Goal: Task Accomplishment & Management: Complete application form

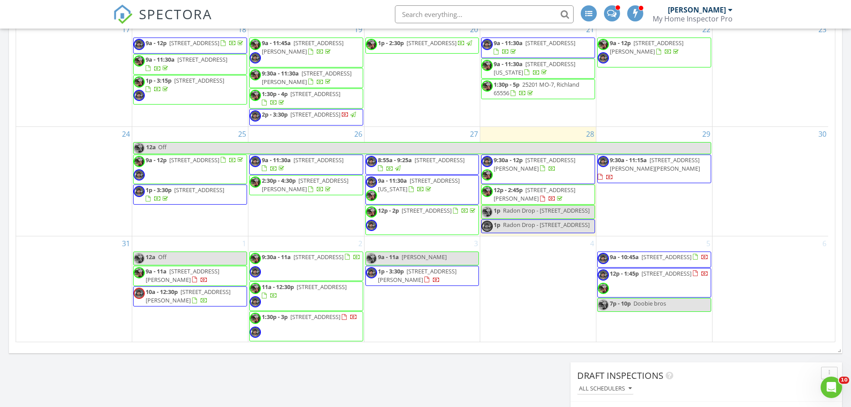
scroll to position [447, 0]
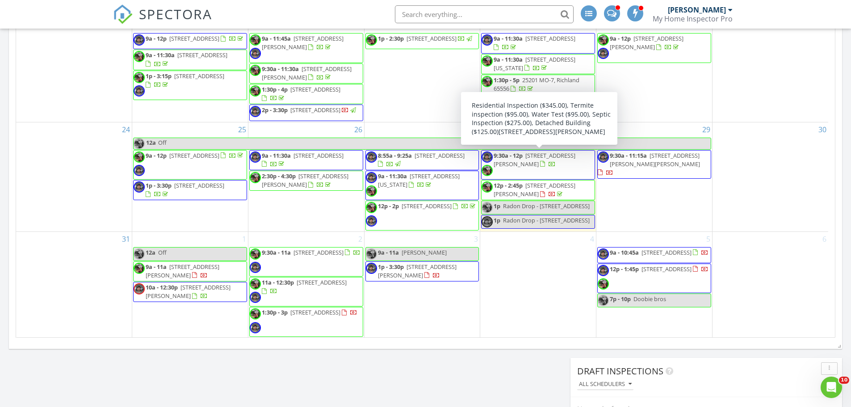
click at [575, 168] on span "9:30a - 12p 1074 Gideon Cave Rd, Marionville 65705" at bounding box center [538, 164] width 113 height 27
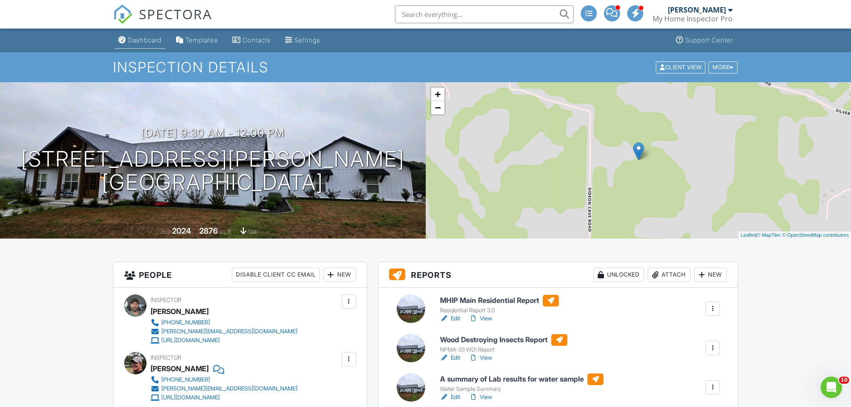
click at [138, 43] on div "Dashboard" at bounding box center [145, 40] width 34 height 8
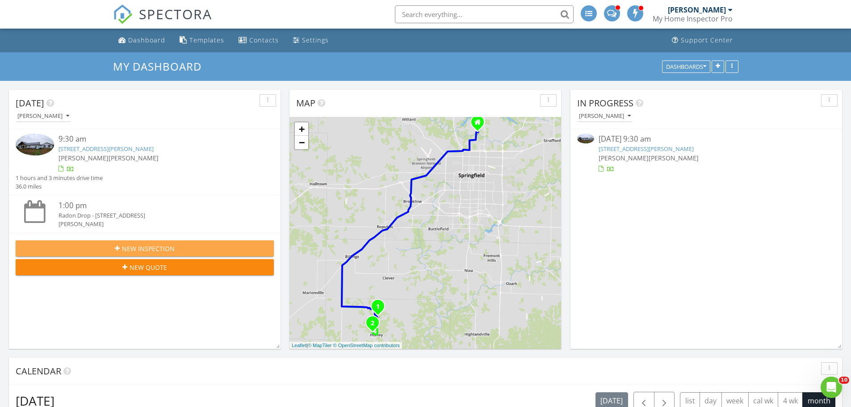
click at [154, 241] on button "New Inspection" at bounding box center [145, 248] width 258 height 16
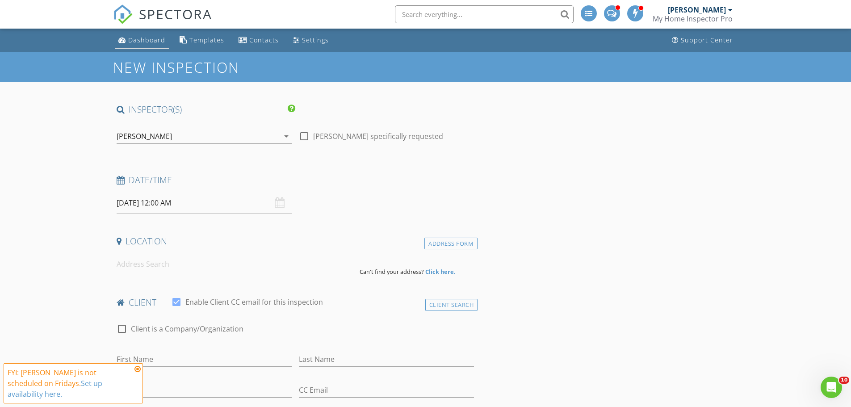
click at [143, 39] on div "Dashboard" at bounding box center [146, 40] width 37 height 8
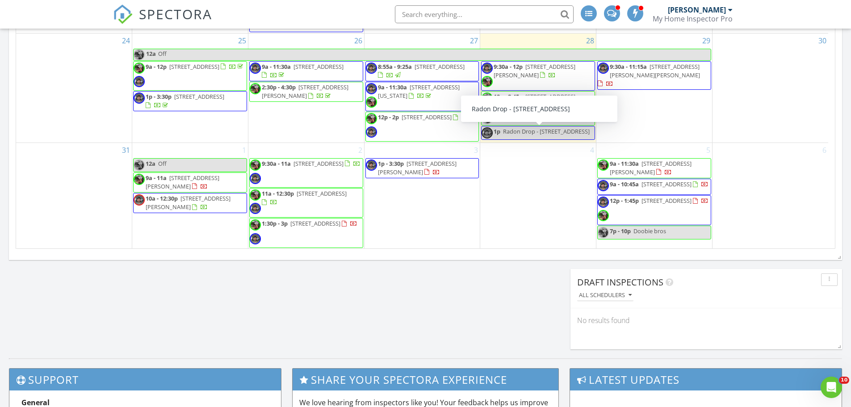
scroll to position [536, 0]
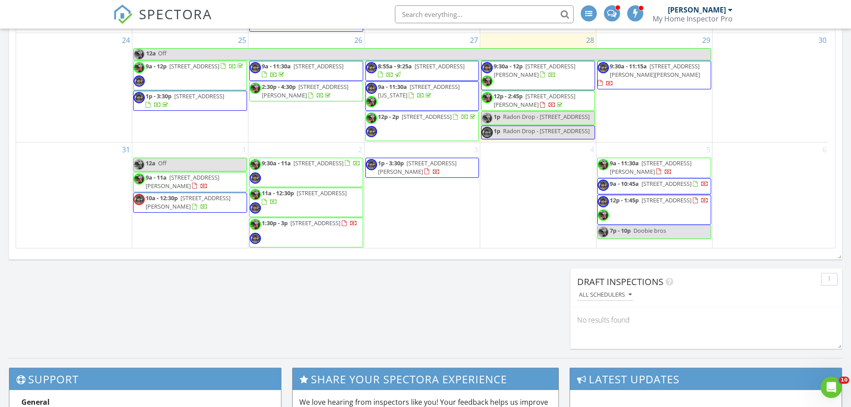
click at [390, 152] on div "3 1p - 3:30p 483 E Eagle Rock Ct, Willard 65781" at bounding box center [423, 196] width 116 height 106
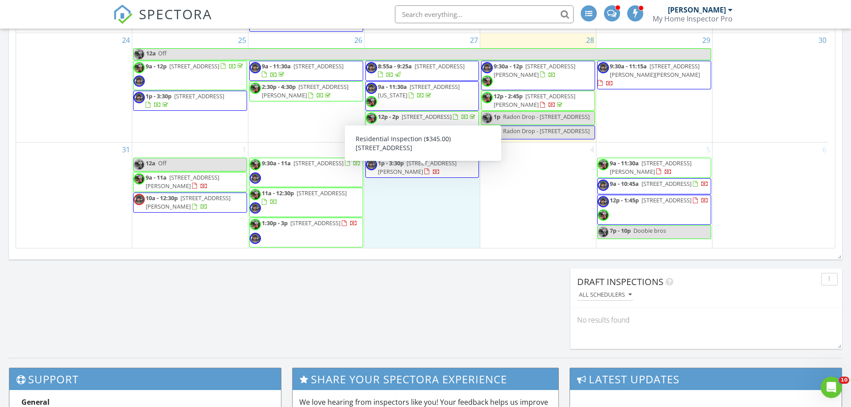
scroll to position [344, 0]
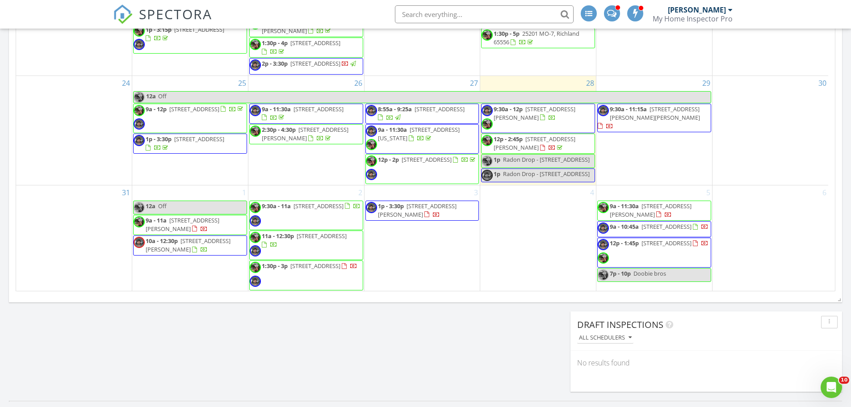
scroll to position [518, 0]
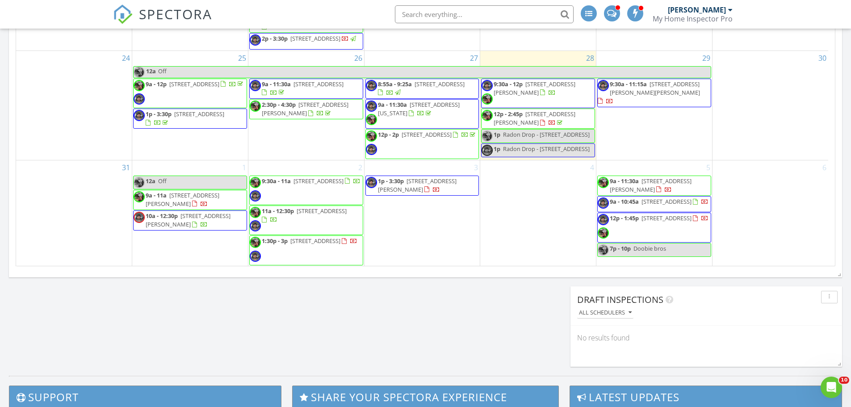
click at [424, 222] on div "3 1p - 3:30p 483 E Eagle Rock Ct, Willard 65781" at bounding box center [423, 213] width 116 height 106
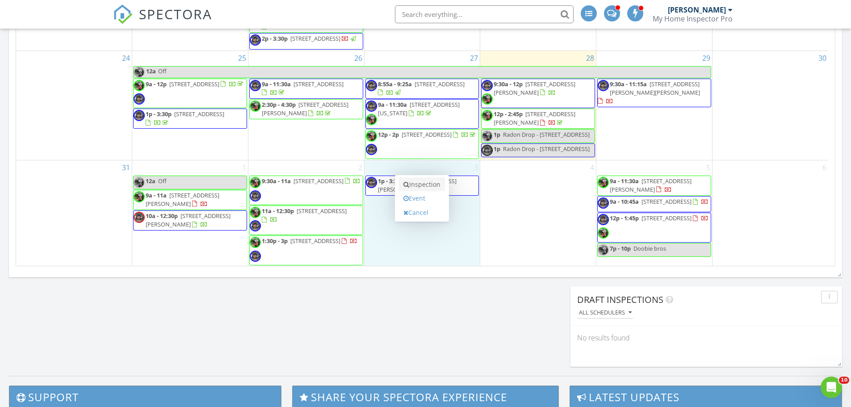
click at [427, 189] on link "Inspection" at bounding box center [422, 184] width 46 height 14
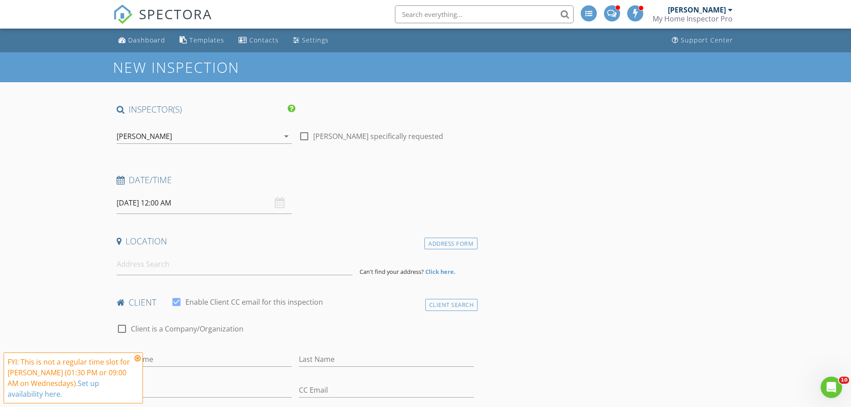
click at [281, 208] on div "09/03/2025 12:00 AM" at bounding box center [204, 203] width 175 height 22
click at [225, 199] on input "09/03/2025 12:00 AM" at bounding box center [204, 203] width 175 height 22
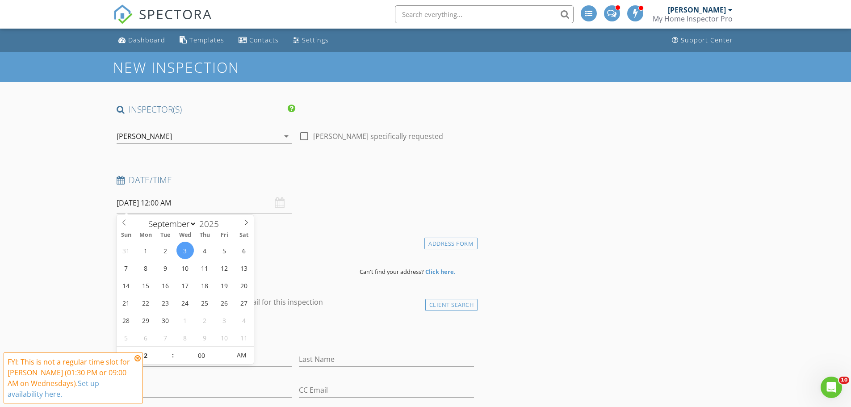
click at [138, 361] on icon at bounding box center [137, 358] width 6 height 7
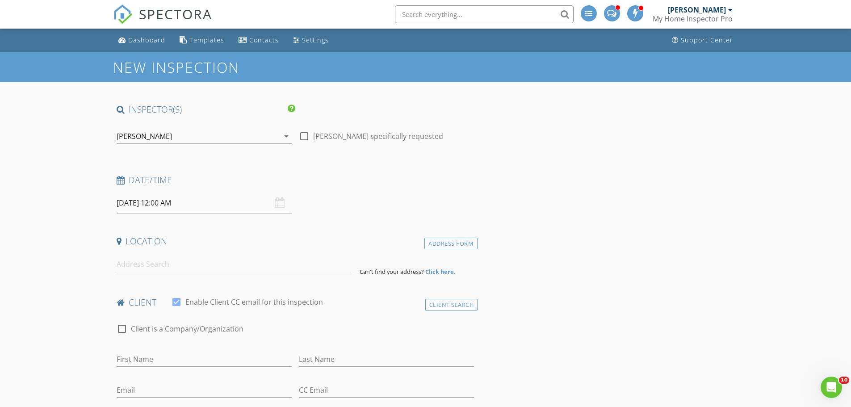
click at [193, 199] on input "09/03/2025 12:00 AM" at bounding box center [204, 203] width 175 height 22
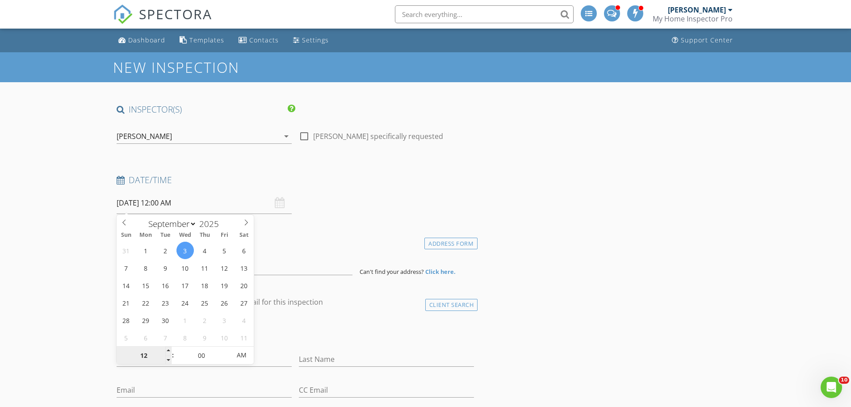
click at [143, 359] on input "12" at bounding box center [144, 356] width 55 height 18
type input "9"
type input "09/03/2025 9:00 AM"
click at [370, 208] on div "Date/Time 09/03/2025 9:00 AM" at bounding box center [295, 194] width 365 height 40
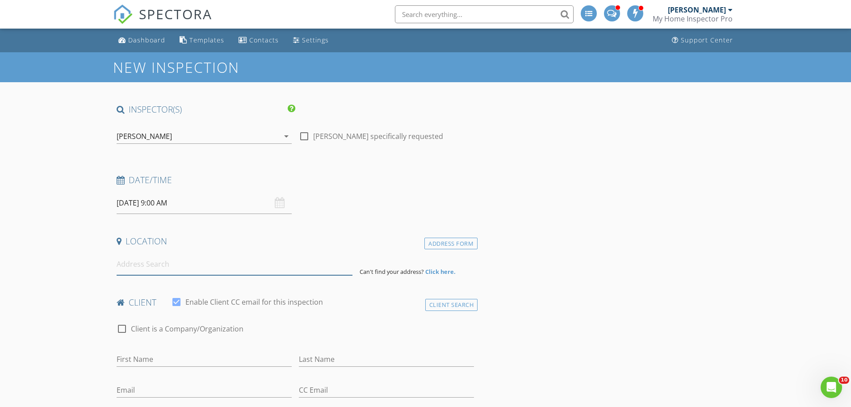
click at [154, 269] on input at bounding box center [235, 264] width 236 height 22
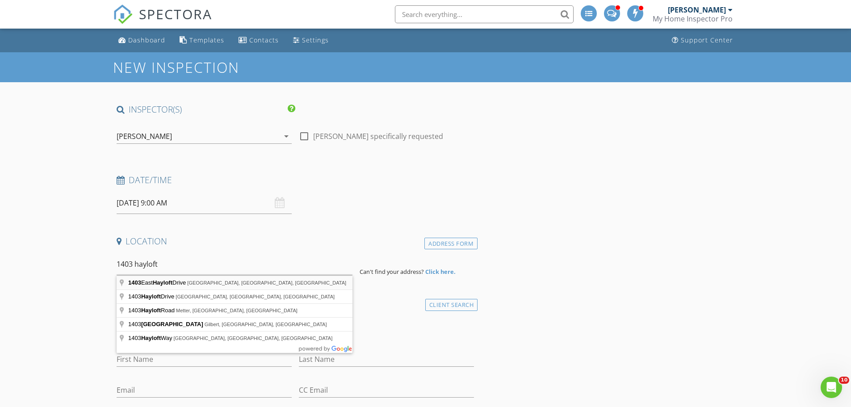
type input "1403 East Hayloft Drive, Ozark, MO, USA"
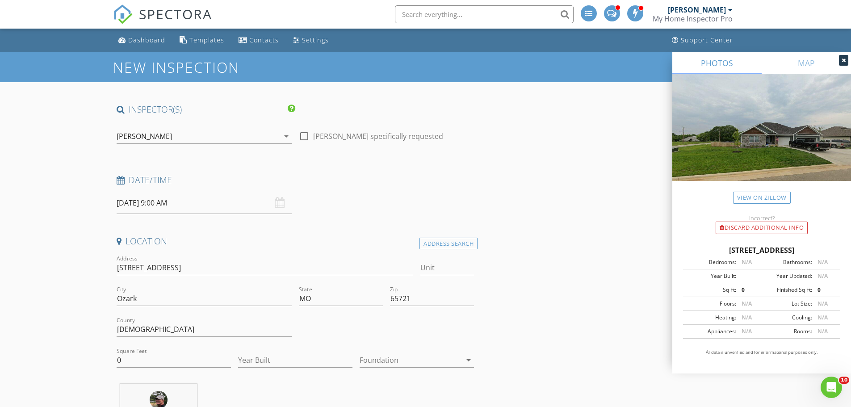
drag, startPoint x: 696, startPoint y: 250, endPoint x: 827, endPoint y: 246, distance: 130.5
click at [827, 246] on div "1403 E Hayloft Dr, Ozark MO 65721" at bounding box center [761, 250] width 157 height 11
copy div "1403 E Hayloft Dr, Ozark MO 65721"
click at [148, 361] on input "0" at bounding box center [174, 360] width 114 height 15
type input "3600"
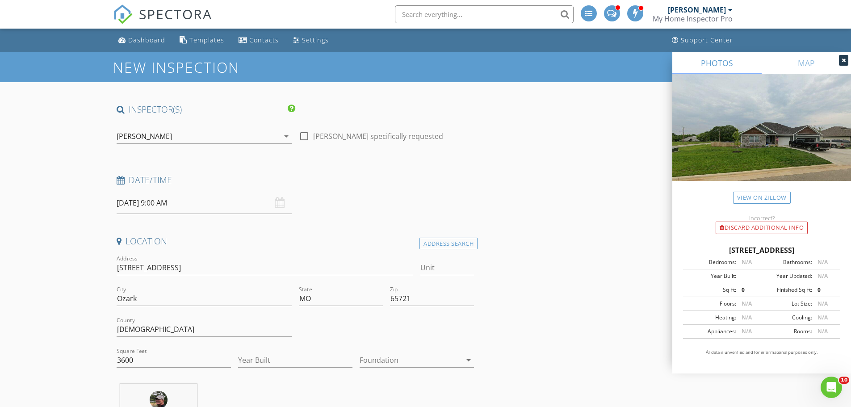
click at [265, 368] on div "Year Built" at bounding box center [295, 365] width 114 height 24
click at [268, 364] on input "Year Built" at bounding box center [295, 360] width 114 height 15
type input "2022"
click at [388, 363] on div at bounding box center [411, 360] width 102 height 14
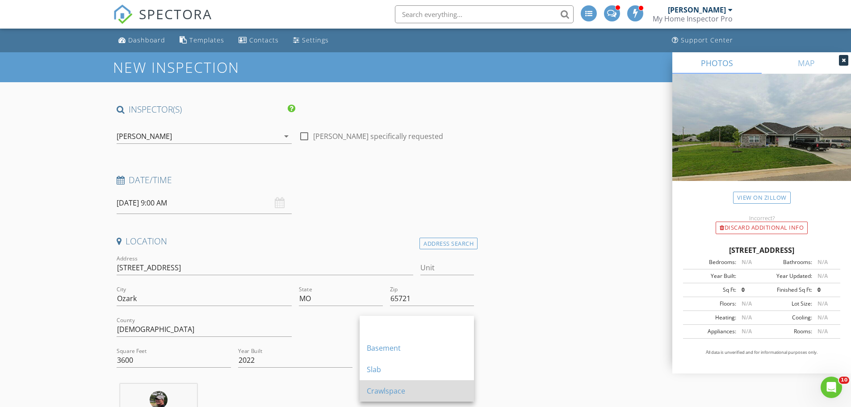
click at [385, 388] on div "Crawlspace" at bounding box center [417, 391] width 100 height 11
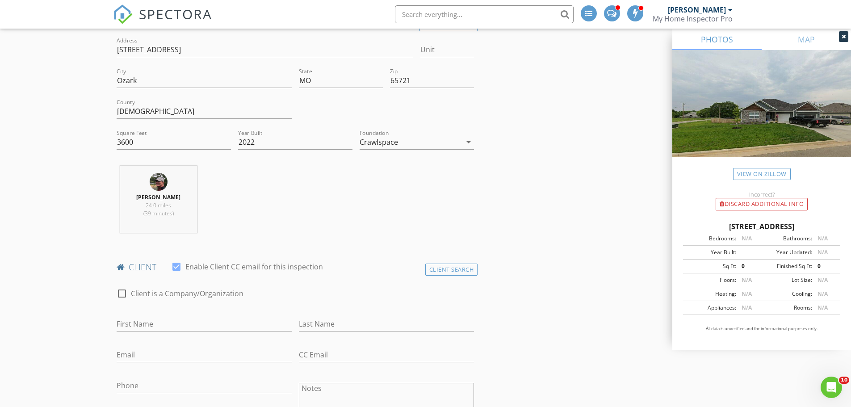
scroll to position [223, 0]
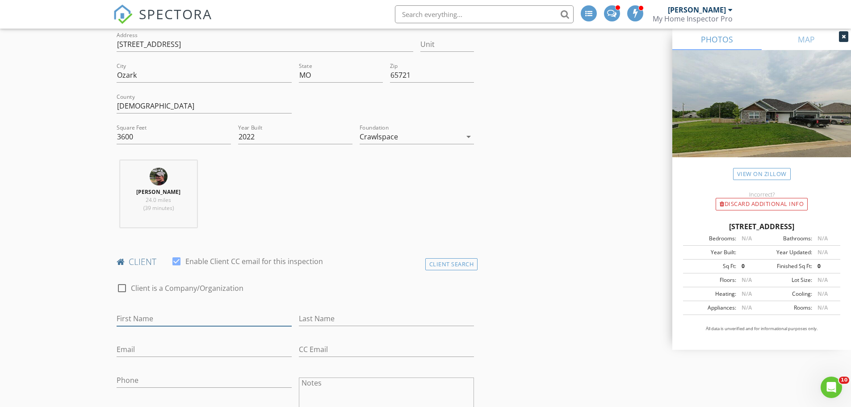
click at [159, 324] on input "First Name" at bounding box center [204, 318] width 175 height 15
type input "Mark"
type input "[PERSON_NAME]"
type input "MarkMason@GMX.US"
click at [163, 382] on input "Phone" at bounding box center [204, 380] width 175 height 15
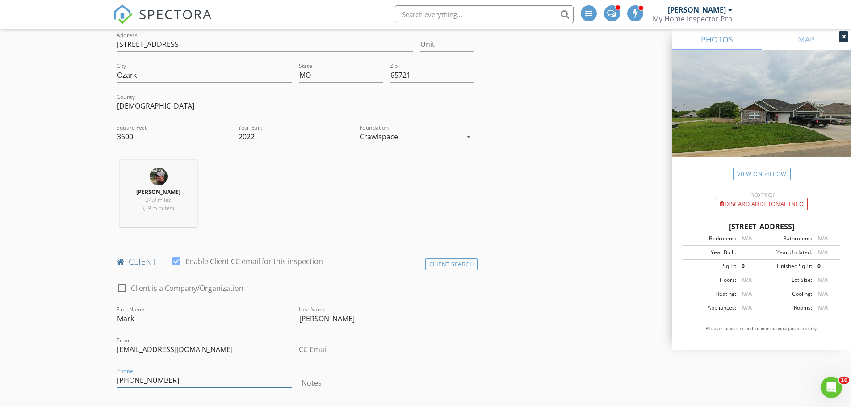
type input "[PHONE_NUMBER]"
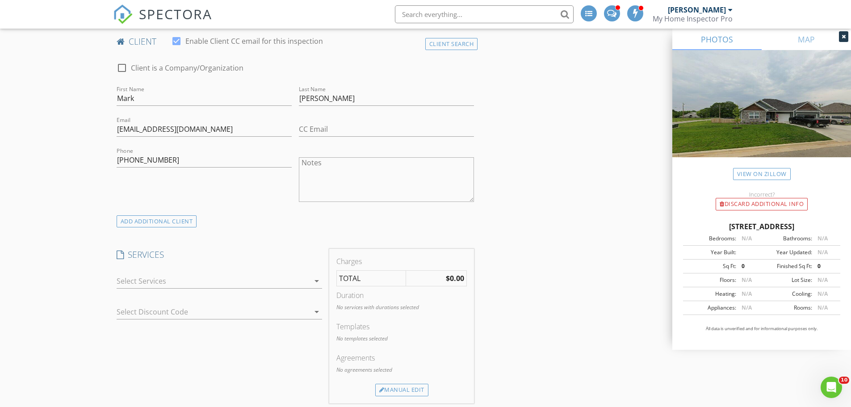
scroll to position [447, 0]
click at [209, 281] on div at bounding box center [213, 278] width 193 height 14
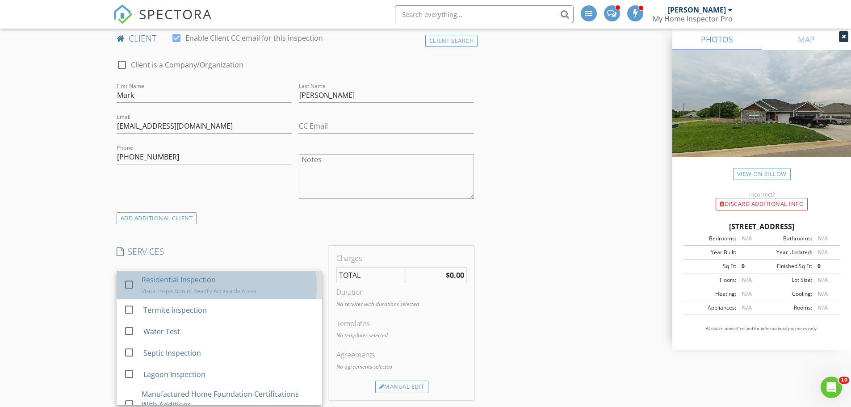
click at [151, 292] on div "Visual Inspection of Readily Accessible Areas" at bounding box center [199, 290] width 115 height 7
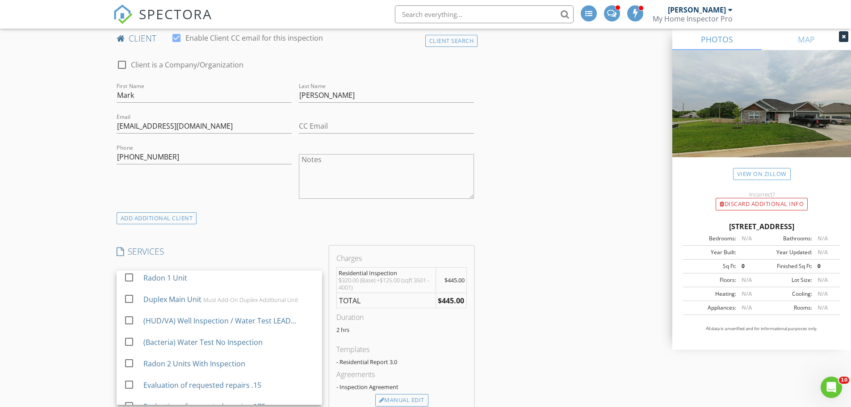
scroll to position [134, 0]
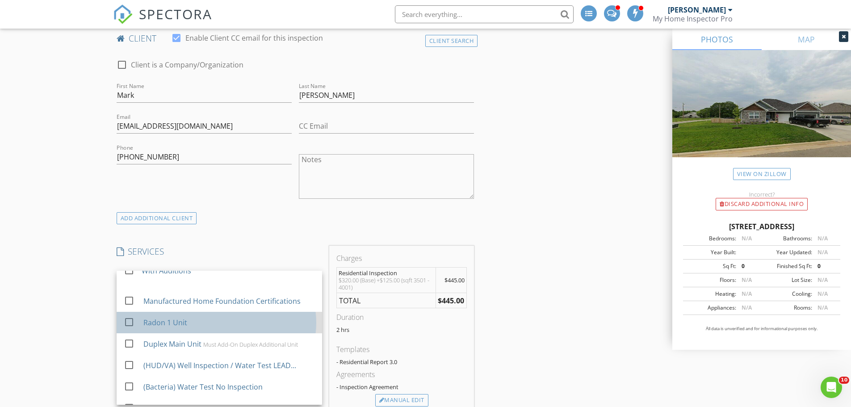
click at [167, 327] on div "Radon 1 Unit" at bounding box center [165, 322] width 44 height 11
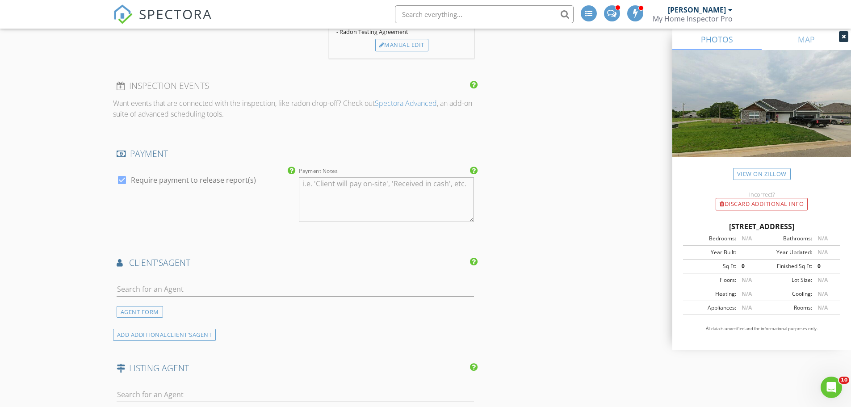
scroll to position [849, 0]
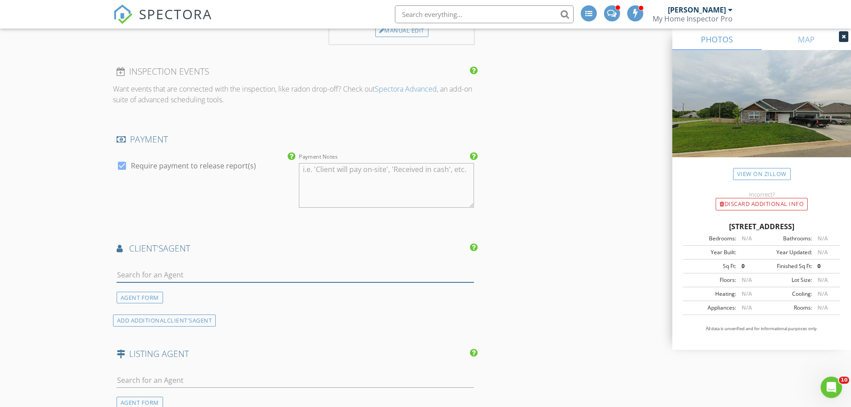
click at [162, 273] on input "text" at bounding box center [296, 275] width 358 height 15
type input "C"
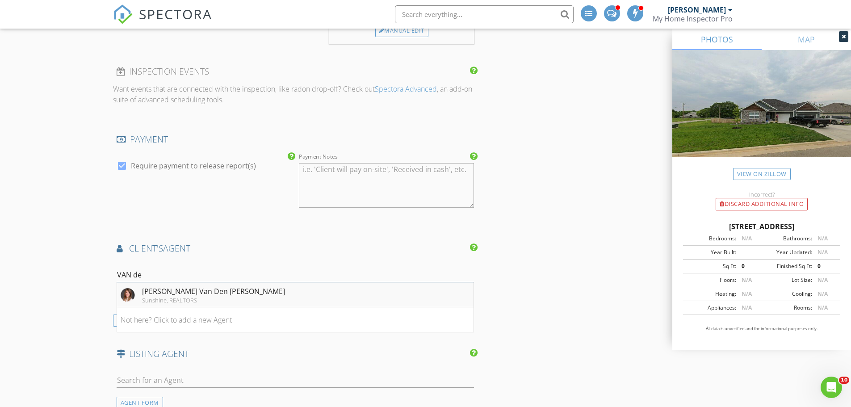
type input "VAN de"
click at [162, 300] on div "Sunshine, REALTORS" at bounding box center [213, 300] width 143 height 7
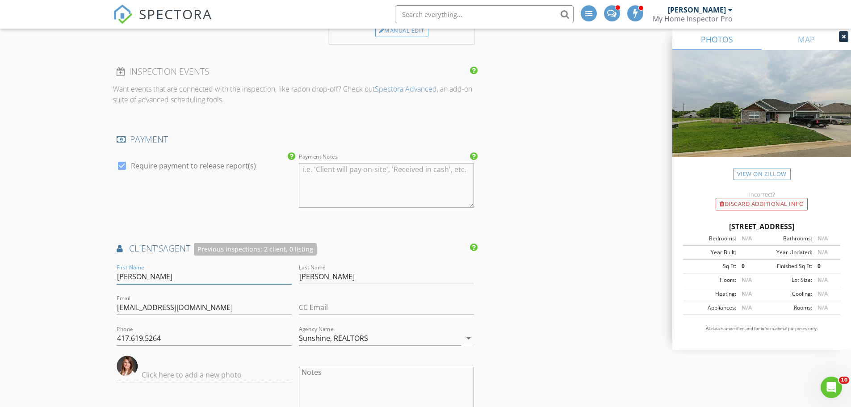
drag, startPoint x: 191, startPoint y: 278, endPoint x: 104, endPoint y: 269, distance: 88.0
click at [104, 269] on div "New Inspection INSPECTOR(S) check_box Dave Gress PRIMARY check_box_outline_blan…" at bounding box center [425, 115] width 851 height 1825
type input "Clarrissa"
drag, startPoint x: 167, startPoint y: 335, endPoint x: 76, endPoint y: 329, distance: 91.3
click at [76, 330] on div "New Inspection INSPECTOR(S) check_box Dave Gress PRIMARY check_box_outline_blan…" at bounding box center [425, 115] width 851 height 1825
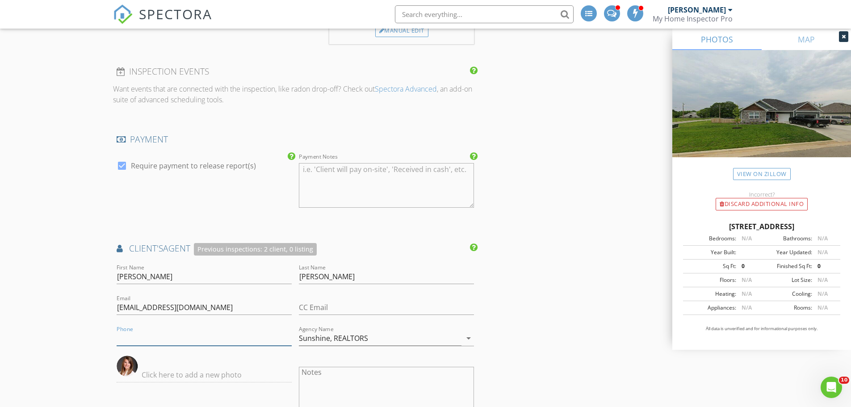
click at [141, 338] on input "Phone" at bounding box center [204, 338] width 175 height 15
paste input "417-379-9100"
type input "417-379-9100"
click at [163, 378] on input "text" at bounding box center [204, 375] width 175 height 15
drag, startPoint x: 185, startPoint y: 306, endPoint x: 106, endPoint y: 302, distance: 78.8
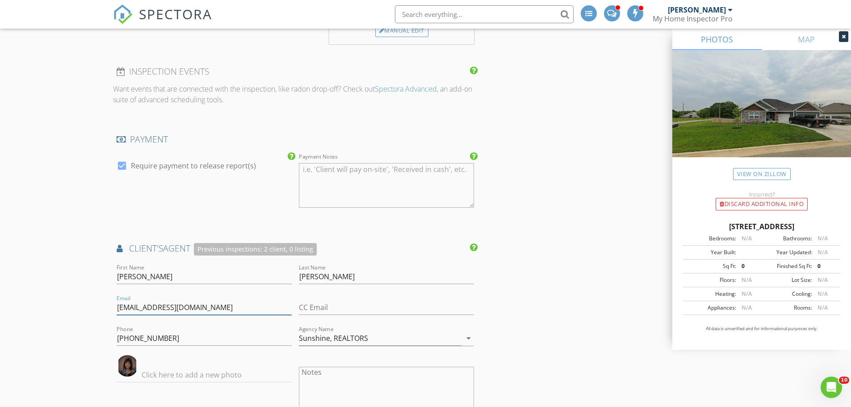
click at [107, 302] on div "New Inspection INSPECTOR(S) check_box Dave Gress PRIMARY check_box_outline_blan…" at bounding box center [425, 115] width 851 height 1825
paste input "clarissavdb@gmail.com"
type input "clarissavdb@gmail.com"
click at [372, 334] on input "Sunshine, REALTORS" at bounding box center [380, 338] width 163 height 15
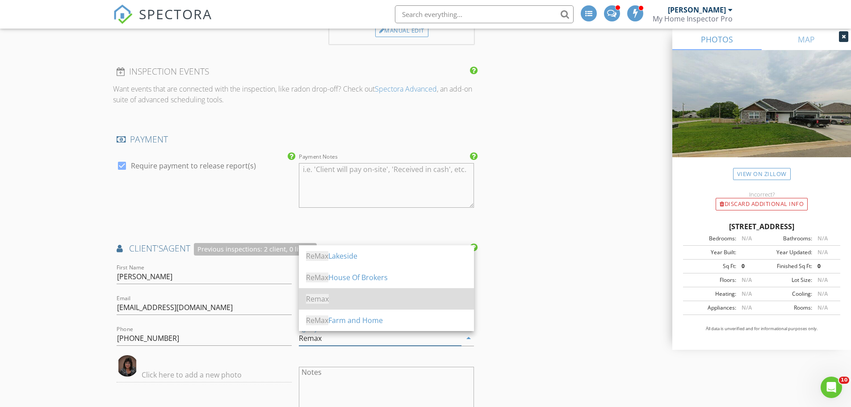
click at [314, 299] on span "Remax" at bounding box center [317, 299] width 23 height 10
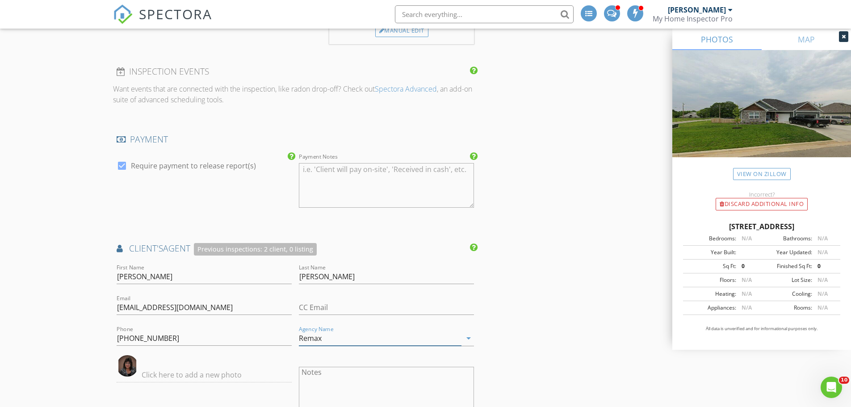
type input "Remax"
click at [561, 289] on div "INSPECTOR(S) check_box Dave Gress PRIMARY check_box_outline_blank Josh Gress Da…" at bounding box center [425, 131] width 625 height 1752
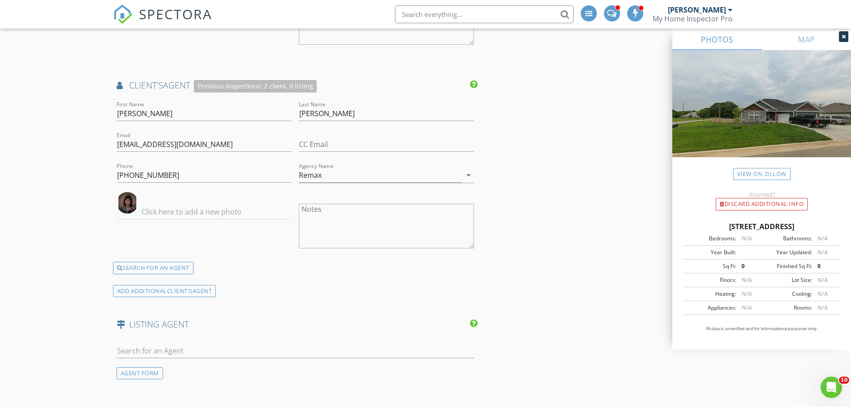
scroll to position [1117, 0]
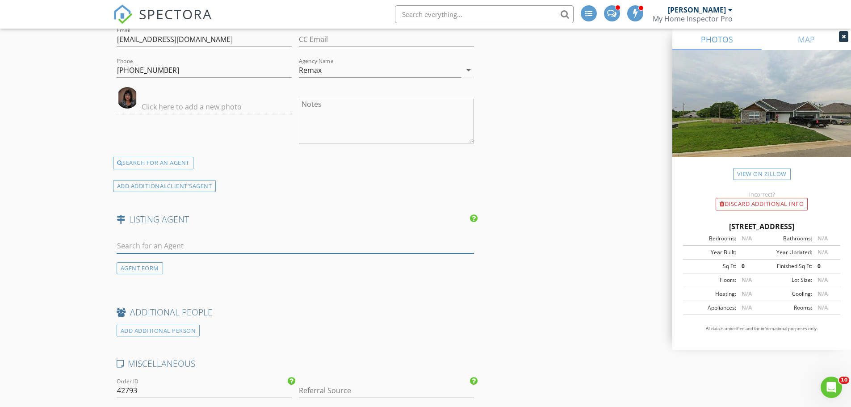
click at [145, 247] on input "text" at bounding box center [296, 246] width 358 height 15
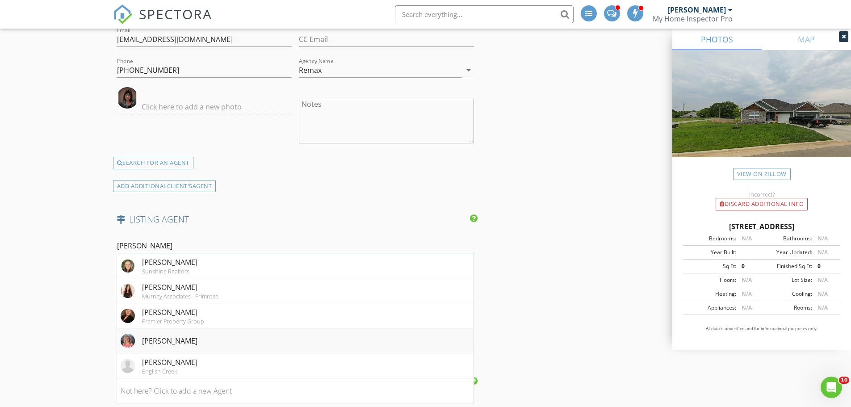
type input "Elizabeth"
click at [169, 340] on div "Elizabeth Gold" at bounding box center [169, 341] width 55 height 11
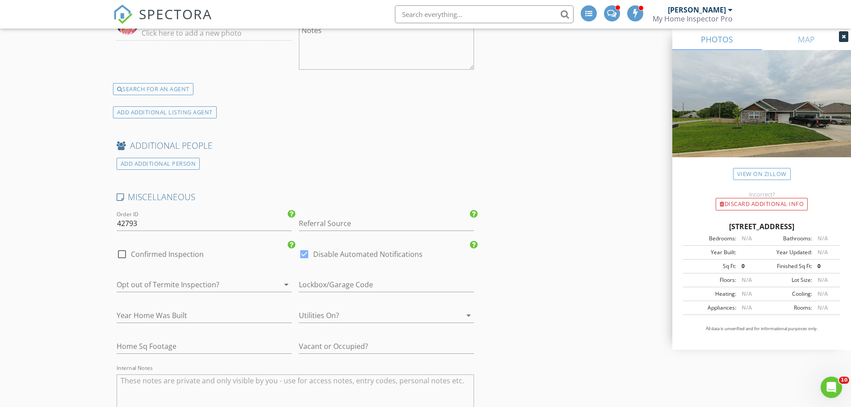
scroll to position [1474, 0]
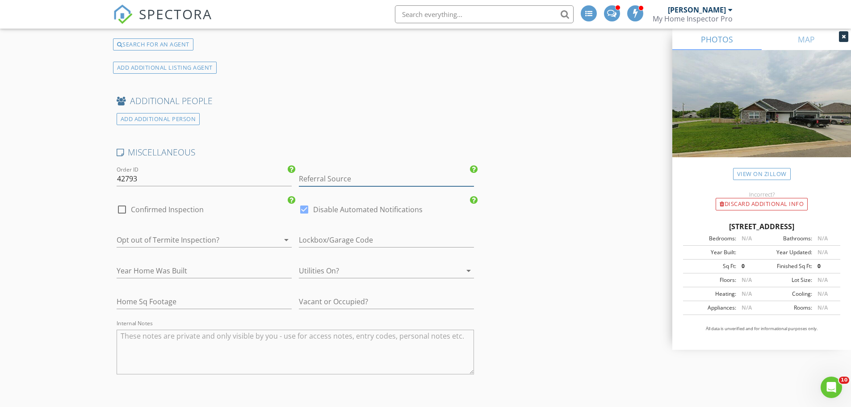
click at [378, 182] on input "Referral Source" at bounding box center [386, 179] width 175 height 15
click at [357, 201] on div "Google Search" at bounding box center [386, 197] width 174 height 18
type input "Google Search"
click at [124, 206] on div at bounding box center [121, 209] width 15 height 15
checkbox input "true"
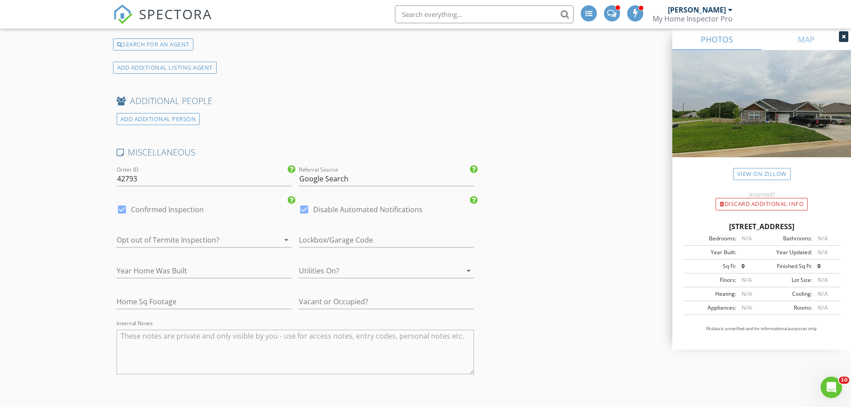
click at [170, 243] on div at bounding box center [192, 240] width 150 height 14
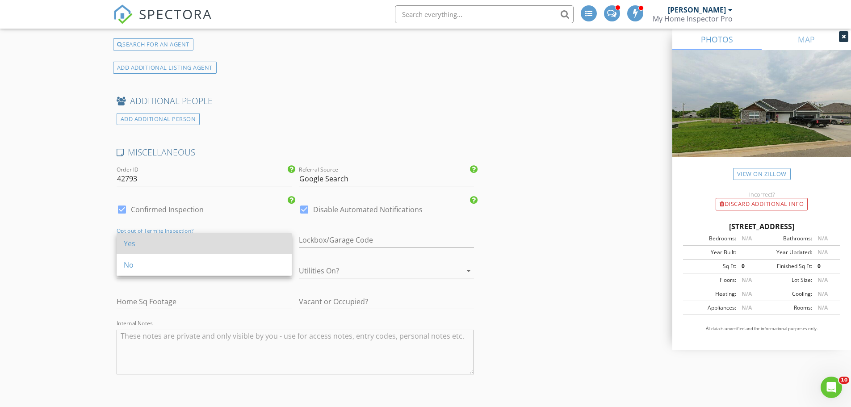
click at [155, 240] on div "Yes" at bounding box center [204, 243] width 161 height 11
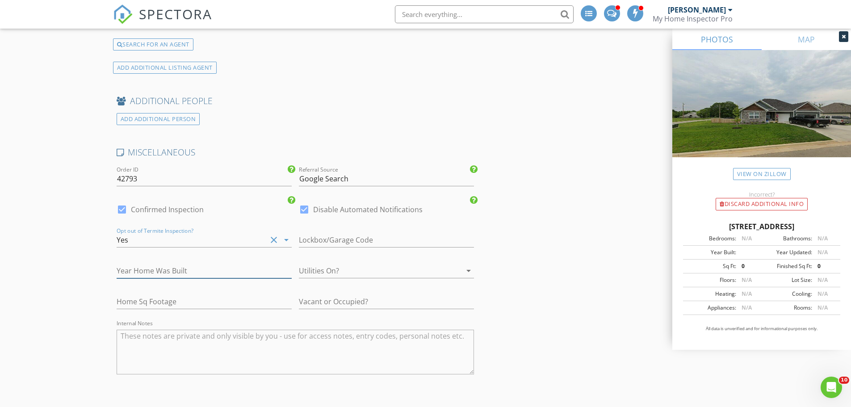
click at [173, 272] on input "number" at bounding box center [204, 271] width 175 height 15
type input "2022"
click at [340, 267] on div at bounding box center [374, 271] width 150 height 14
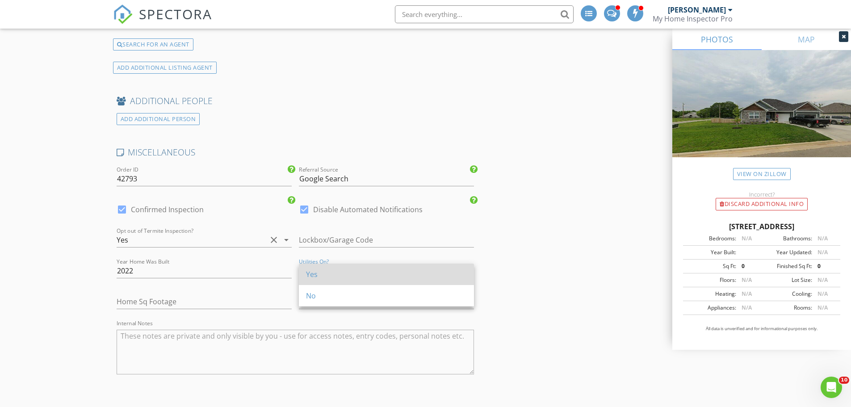
click at [310, 281] on div "Yes" at bounding box center [386, 274] width 161 height 21
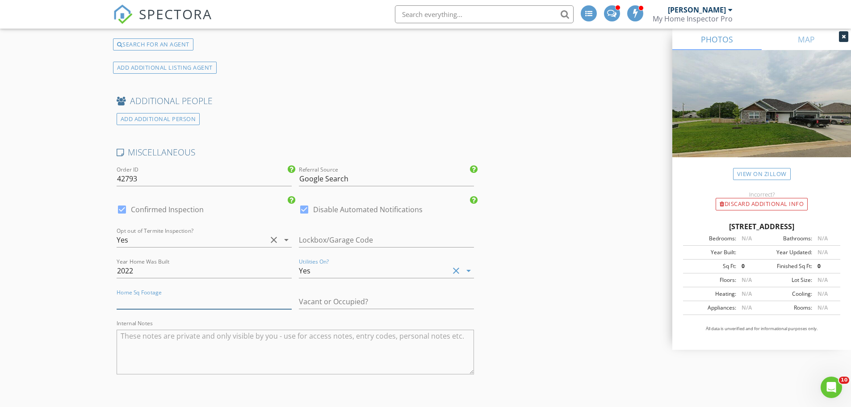
click at [182, 300] on input "number" at bounding box center [204, 301] width 175 height 15
type input "3600"
click at [342, 300] on input "text" at bounding box center [386, 301] width 175 height 15
type input "Vacant will attend"
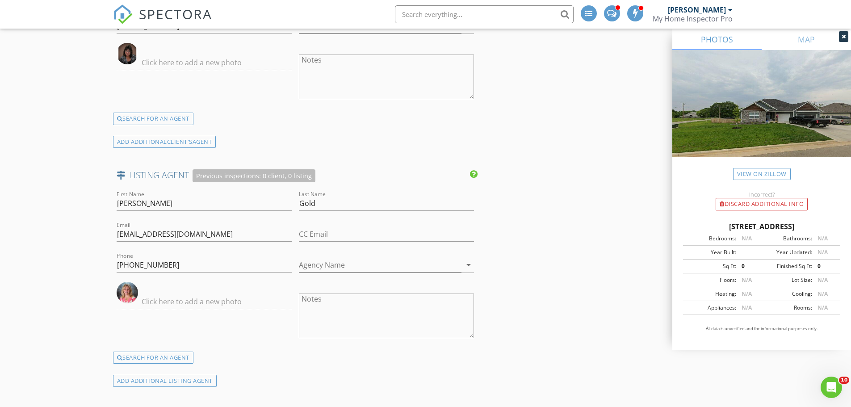
scroll to position [1162, 0]
click at [344, 260] on input "Agency Name" at bounding box center [380, 264] width 163 height 15
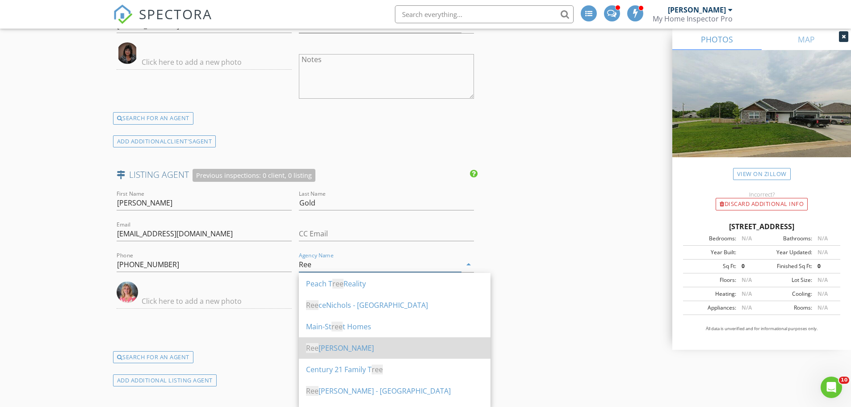
click at [345, 344] on div "Ree ce Nichols" at bounding box center [394, 348] width 177 height 11
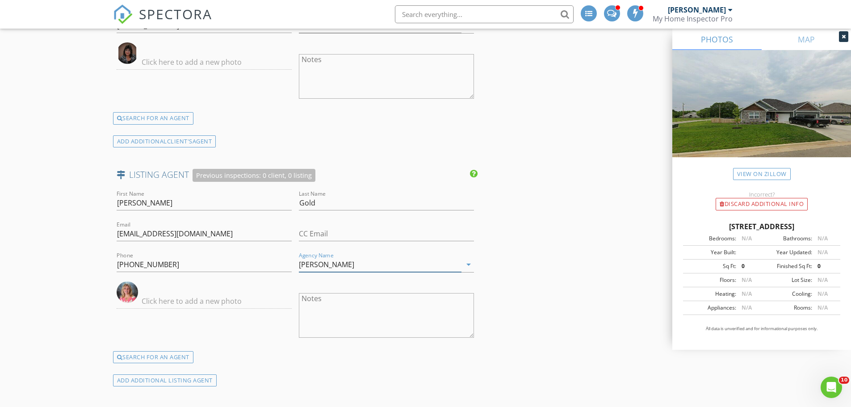
type input "Reece Nichols"
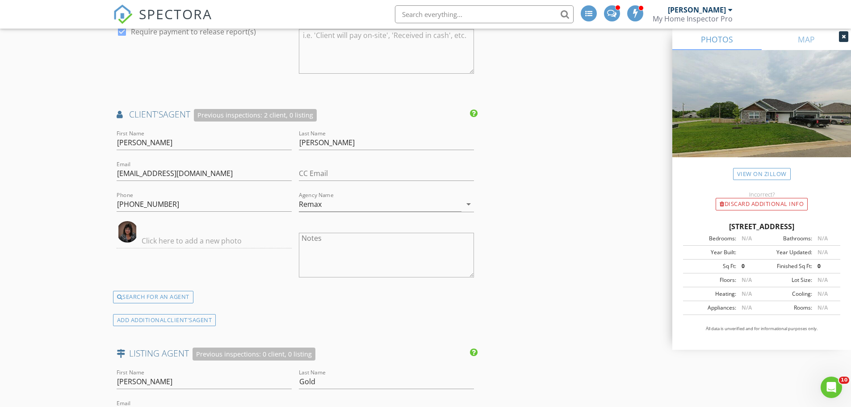
scroll to position [938, 0]
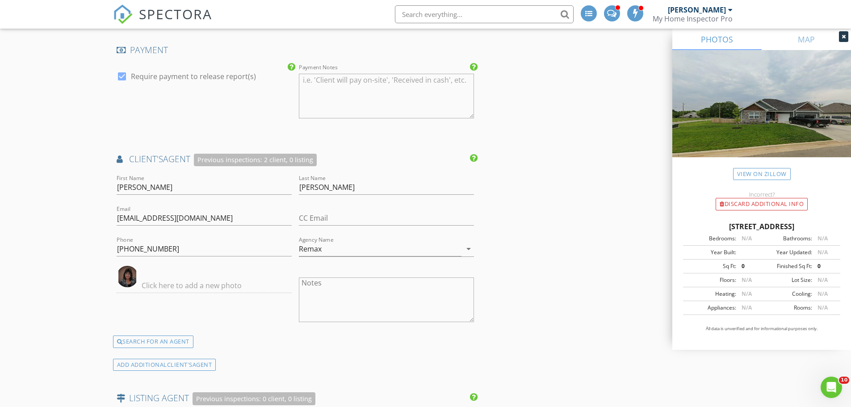
click at [556, 132] on div "INSPECTOR(S) check_box Dave Gress PRIMARY check_box_outline_blank Josh Gress Da…" at bounding box center [425, 114] width 625 height 1898
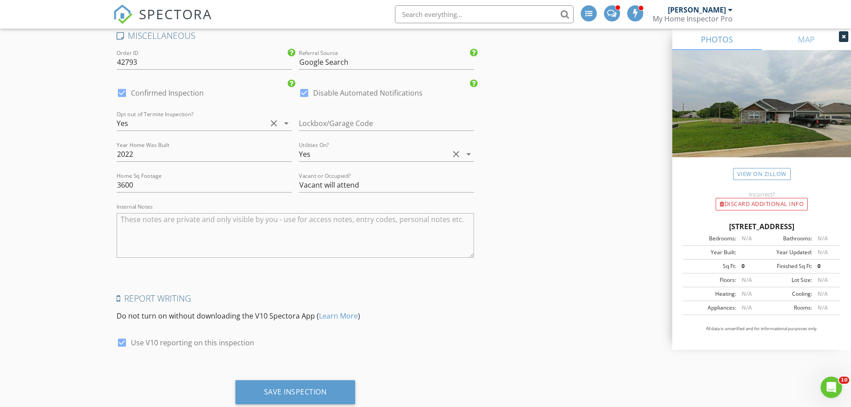
scroll to position [1616, 0]
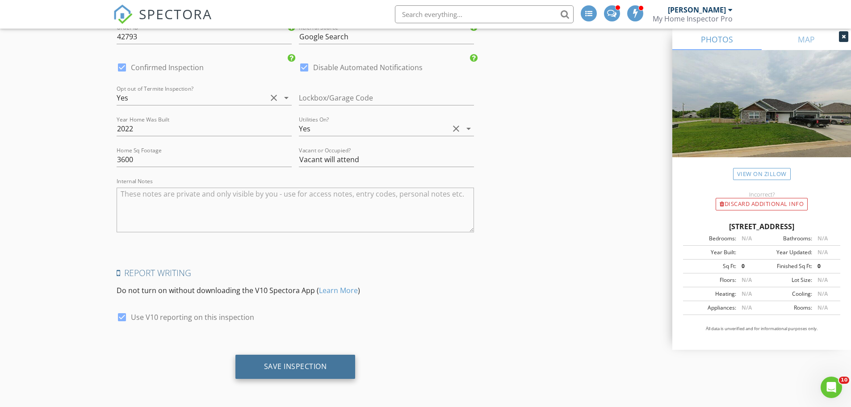
click at [305, 363] on div "Save Inspection" at bounding box center [295, 366] width 63 height 9
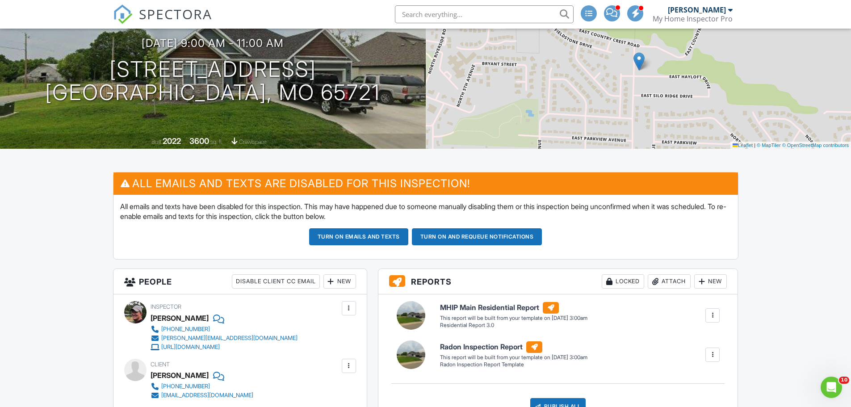
scroll to position [74, 0]
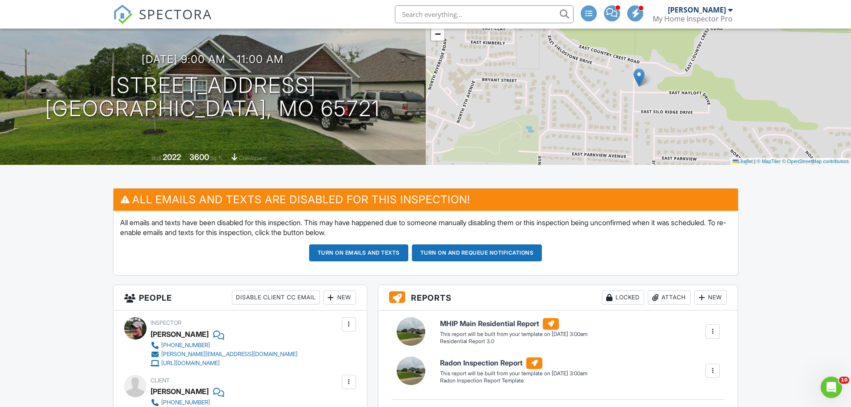
click at [499, 260] on button "Turn on and Requeue Notifications" at bounding box center [477, 252] width 130 height 17
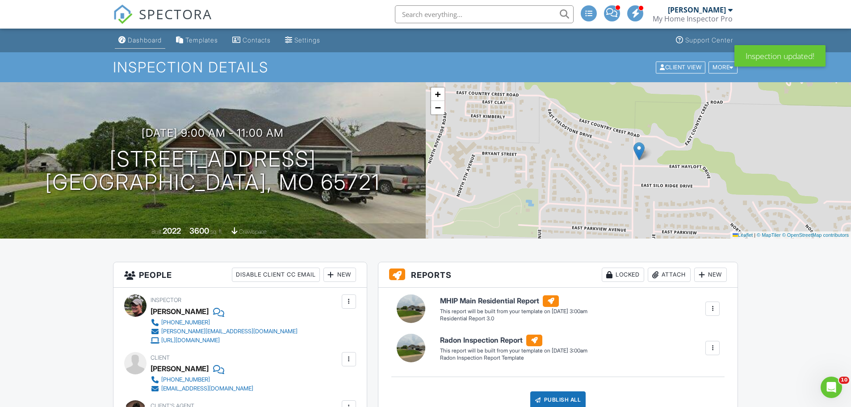
click at [147, 45] on link "Dashboard" at bounding box center [140, 40] width 50 height 17
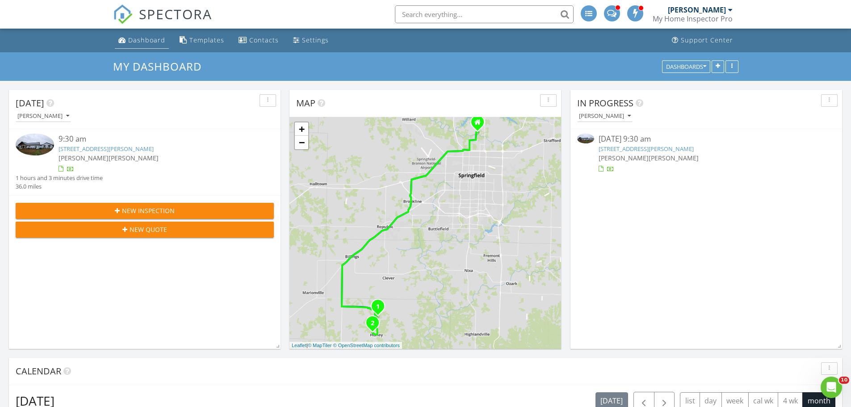
click at [158, 40] on div "Dashboard" at bounding box center [146, 40] width 37 height 8
click at [666, 147] on link "[STREET_ADDRESS][PERSON_NAME]" at bounding box center [646, 149] width 95 height 8
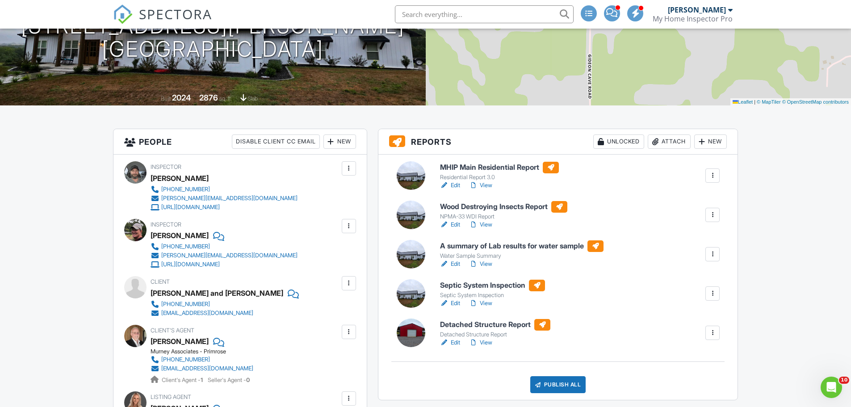
scroll to position [134, 0]
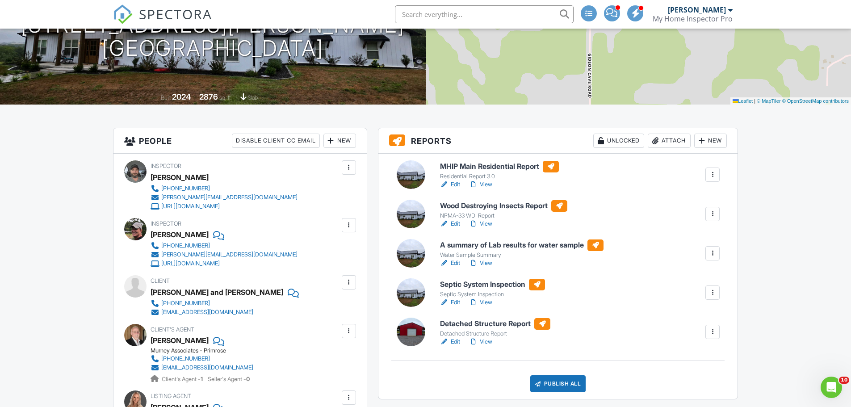
click at [478, 165] on h6 "MHIP Main Residential Report" at bounding box center [499, 167] width 119 height 12
